Goal: Transaction & Acquisition: Purchase product/service

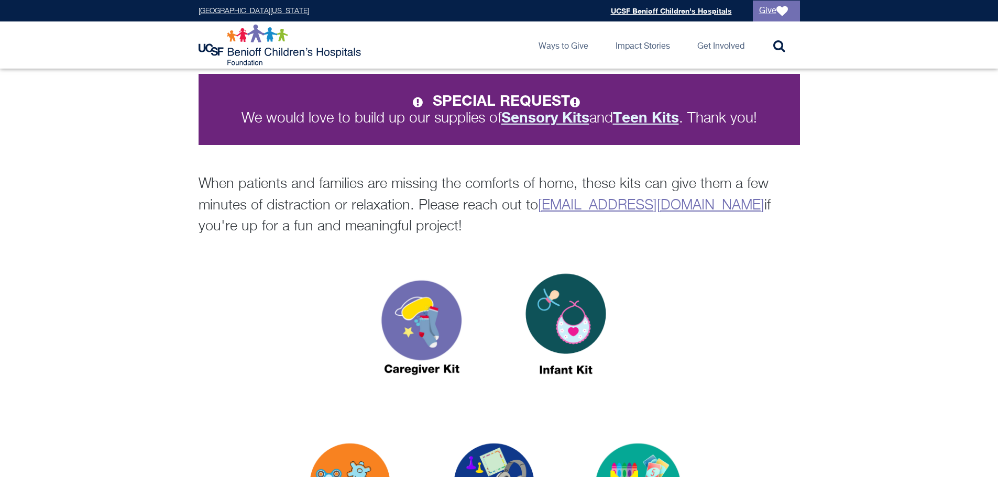
scroll to position [419, 0]
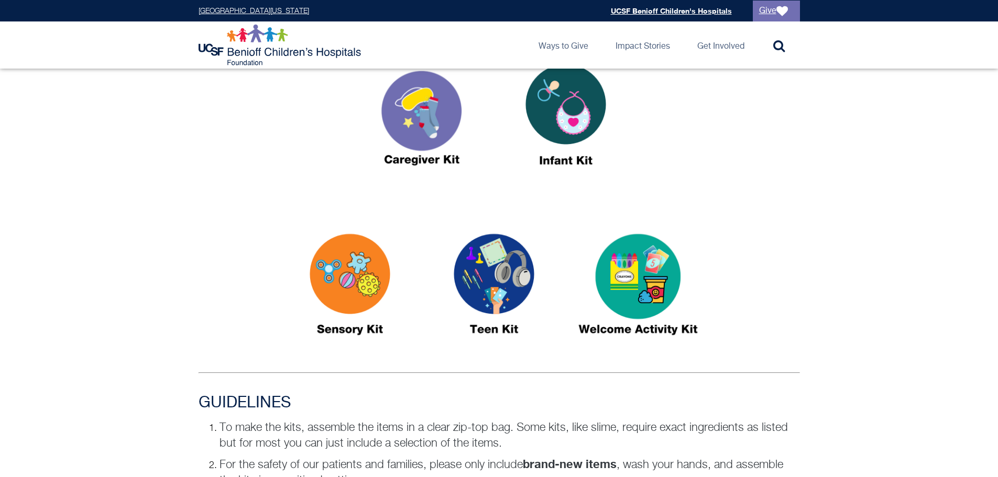
click at [354, 273] on img at bounding box center [350, 289] width 131 height 151
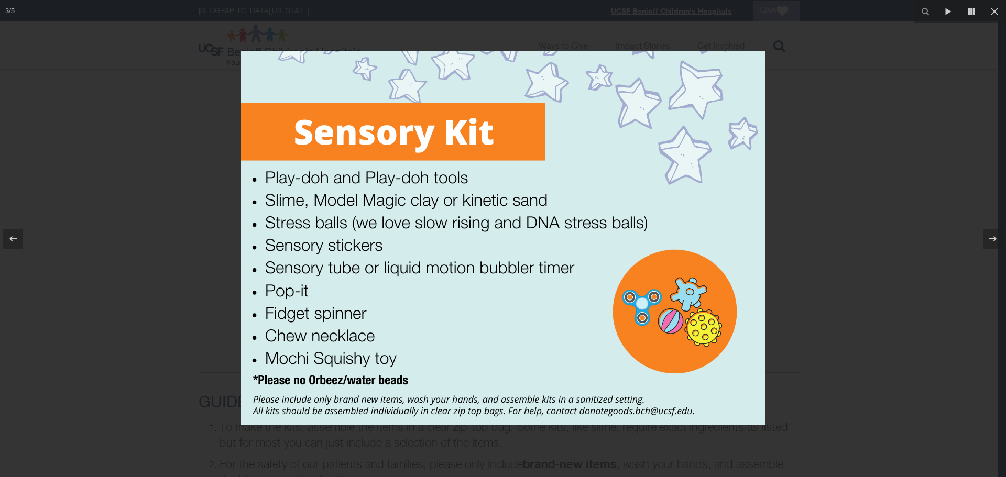
click at [881, 301] on div at bounding box center [503, 238] width 1006 height 477
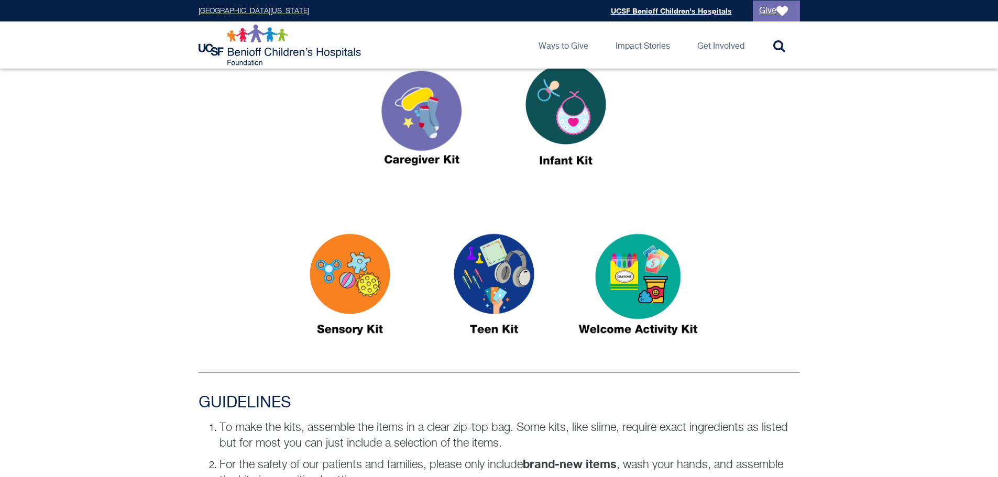
click at [510, 294] on img at bounding box center [494, 289] width 131 height 151
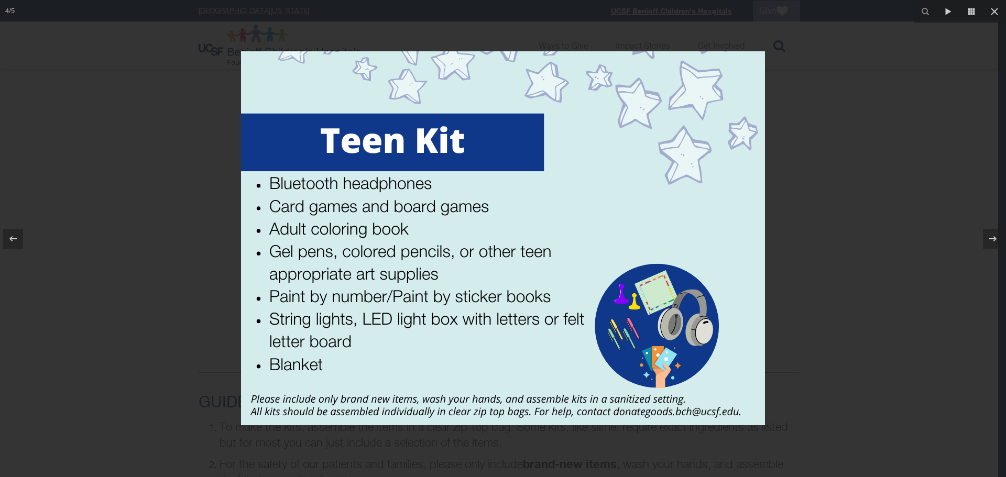
click at [845, 287] on div at bounding box center [503, 238] width 1006 height 477
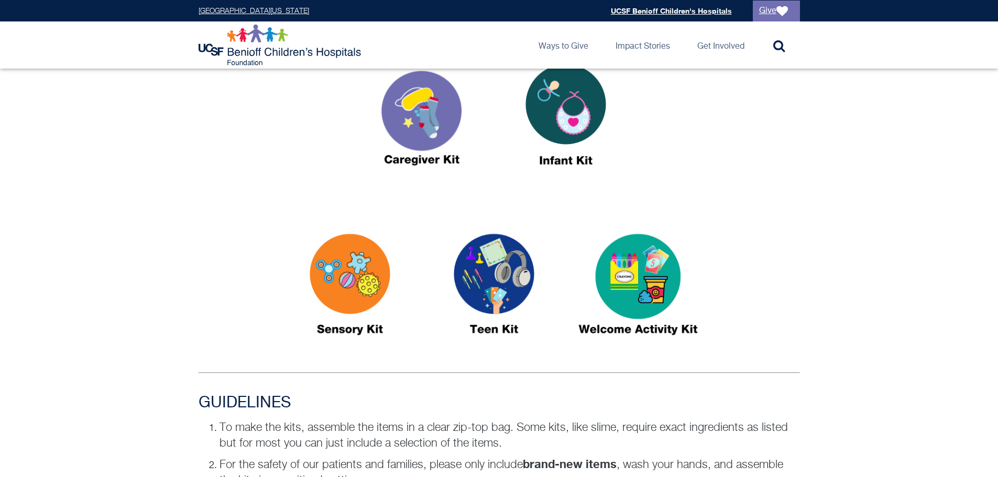
click at [652, 269] on img at bounding box center [638, 289] width 131 height 151
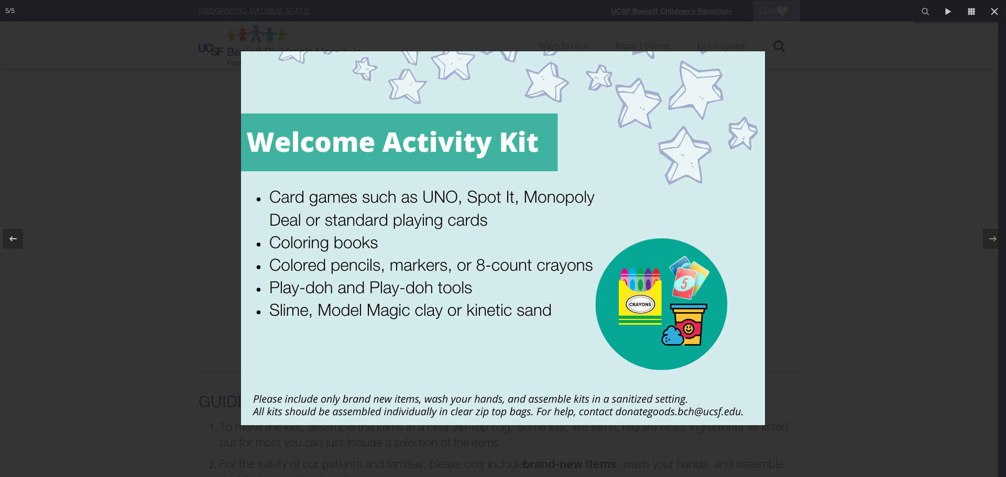
click at [836, 229] on div at bounding box center [503, 238] width 1006 height 477
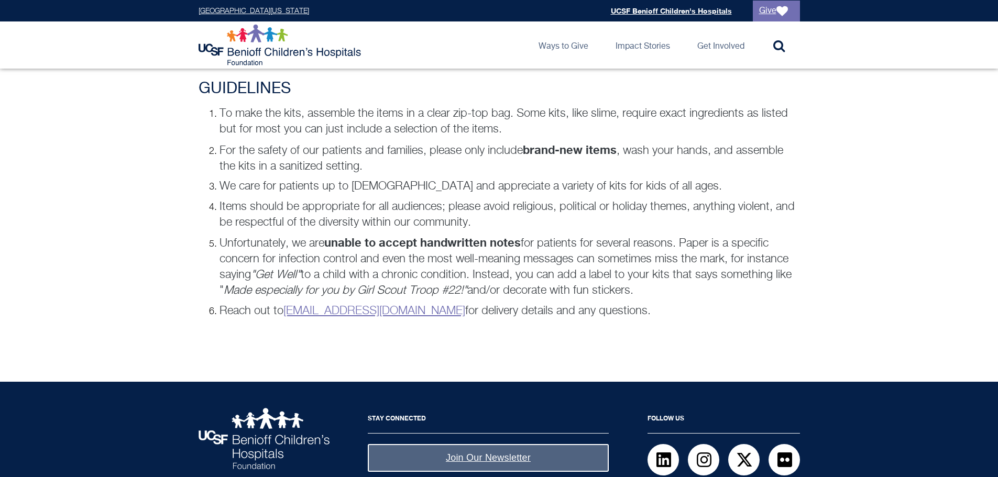
scroll to position [790, 0]
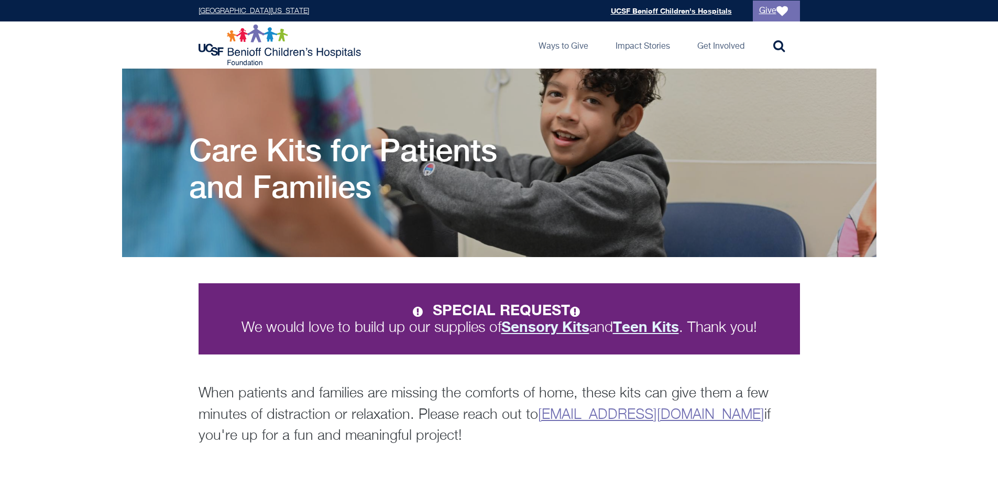
click at [293, 168] on h1 "Care Kits for Patients and Families" at bounding box center [367, 168] width 356 height 73
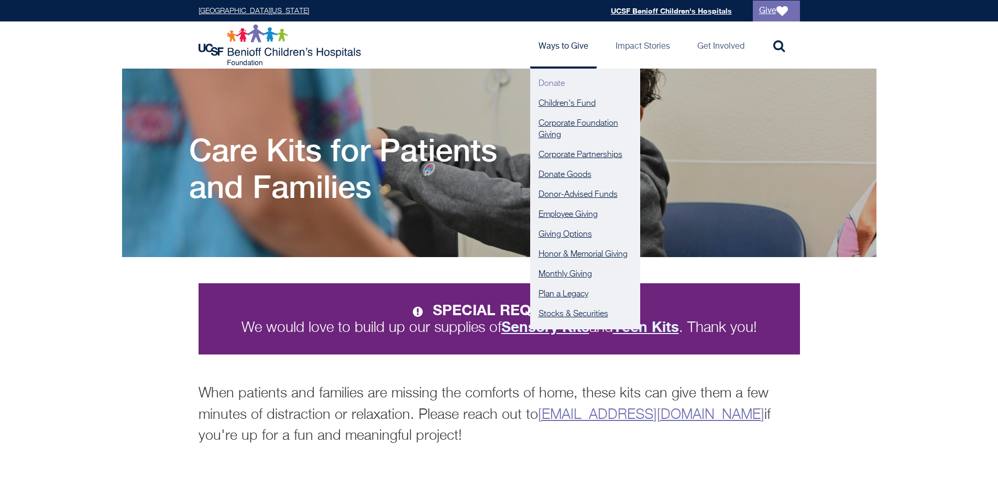
click at [560, 85] on link "Donate" at bounding box center [585, 84] width 110 height 20
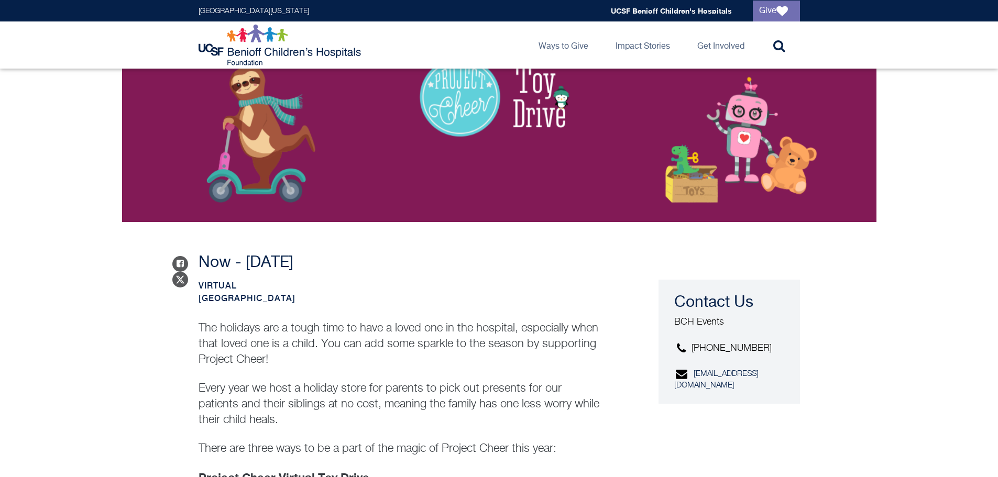
scroll to position [314, 0]
